Goal: Task Accomplishment & Management: Manage account settings

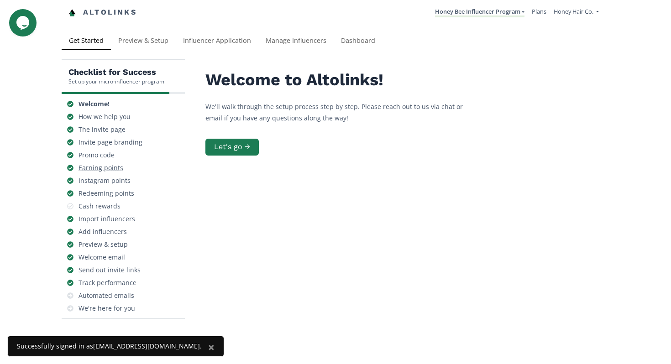
scroll to position [0, 0]
click at [292, 41] on link "Manage Influencers" at bounding box center [295, 41] width 75 height 18
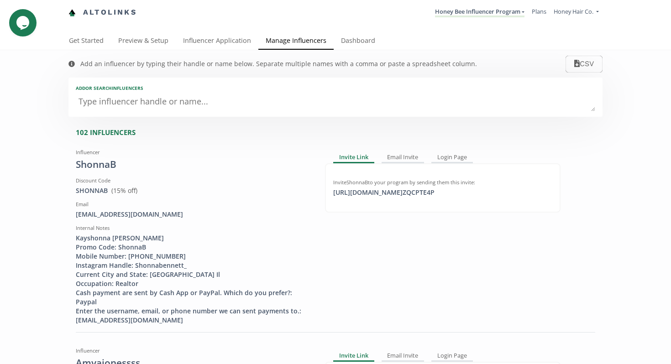
click at [245, 97] on textarea at bounding box center [335, 102] width 519 height 18
type textarea "ay"
type input "ay"
type input "AY"
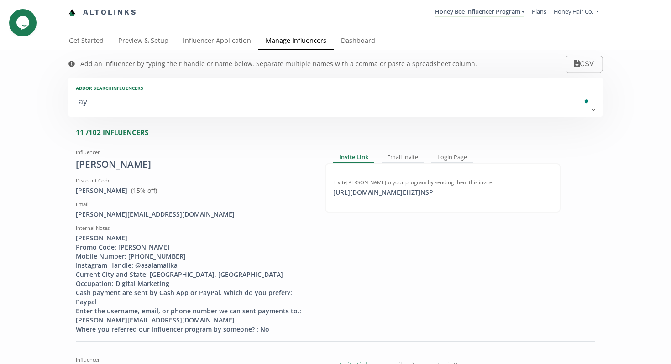
type textarea "ayp"
type input "ayp"
type input "AYP"
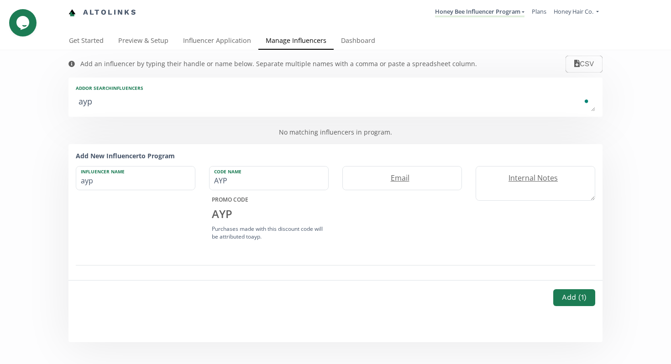
type textarea "ay"
type input "ay"
type input "AY"
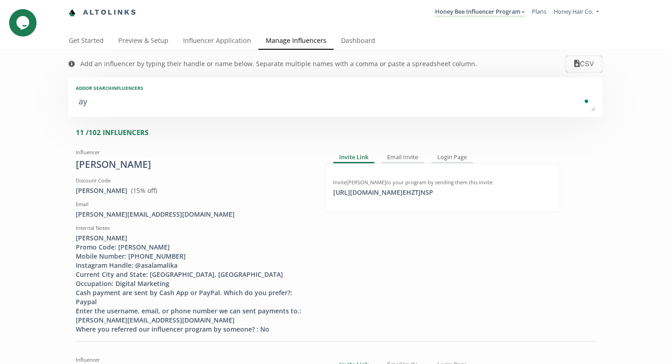
type textarea "ayo"
type input "ayo"
type input "AYO"
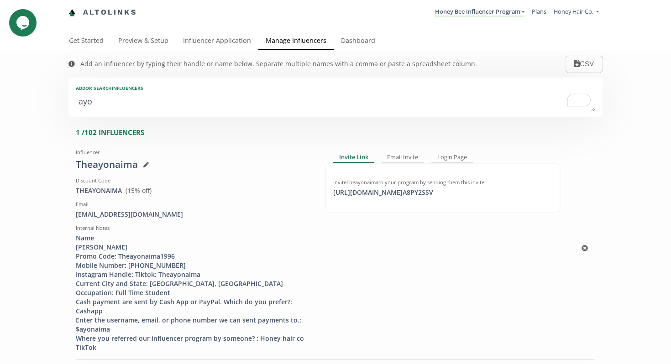
scroll to position [42, 0]
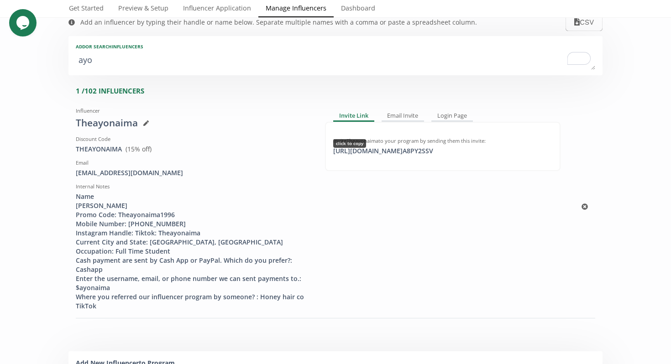
type textarea "ayo"
click at [409, 153] on div "https://app.altolinks.com/invite/ A8PY2SSV click to copy" at bounding box center [383, 150] width 111 height 9
copy div "https://app.altolinks.com/"
click at [245, 165] on div "Email" at bounding box center [193, 162] width 235 height 7
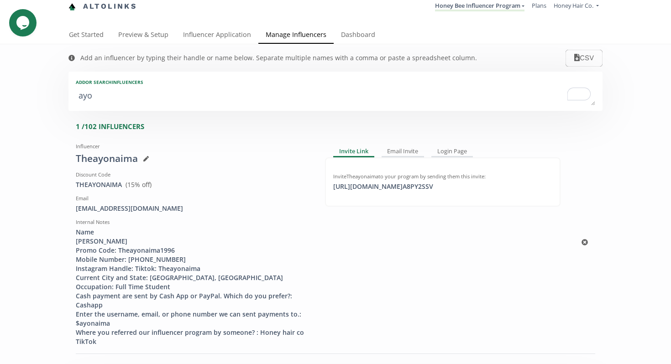
scroll to position [0, 0]
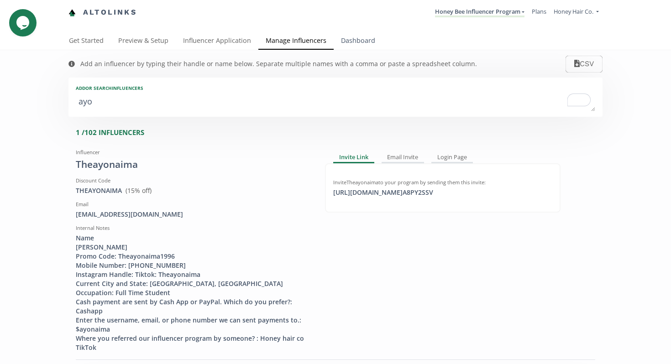
click at [359, 42] on link "Dashboard" at bounding box center [357, 41] width 49 height 18
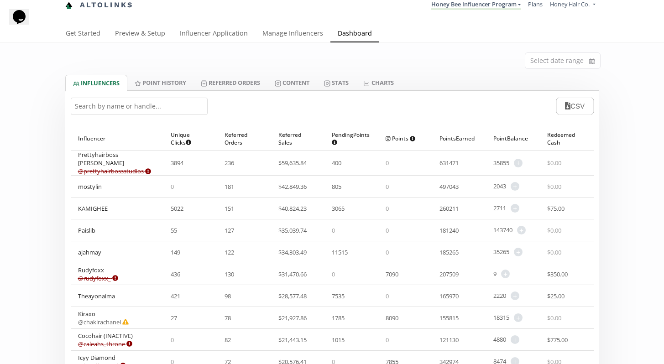
scroll to position [9, 0]
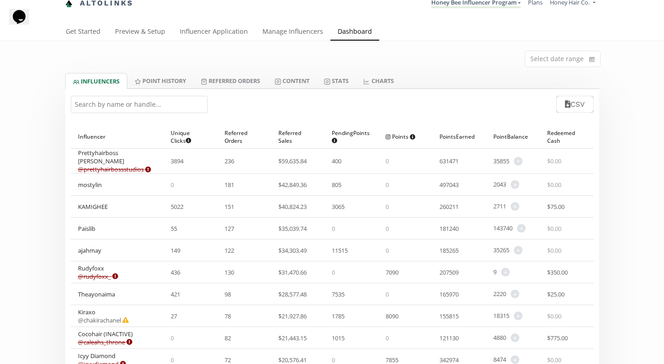
click at [105, 110] on input "text" at bounding box center [139, 104] width 137 height 17
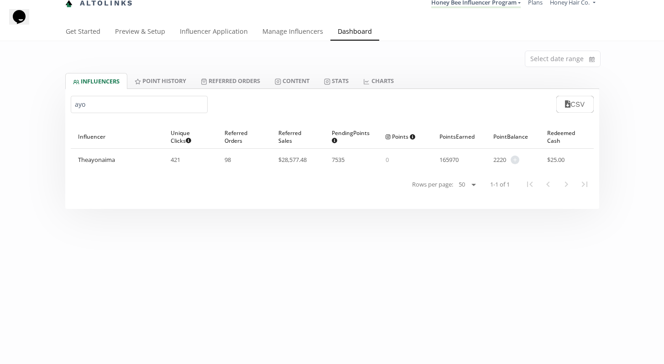
type input "ayo"
click at [109, 158] on div "Theayonaima" at bounding box center [96, 160] width 37 height 8
